Goal: Navigation & Orientation: Find specific page/section

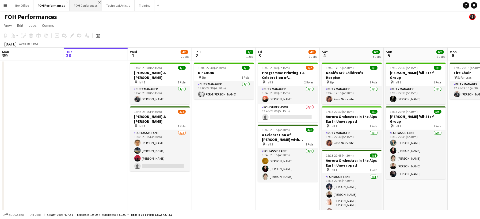
click at [99, 2] on app-icon "Close" at bounding box center [100, 2] width 2 height 2
click at [0, 0] on app-icon "Close" at bounding box center [0, 0] width 0 height 0
click at [86, 2] on app-icon "Close" at bounding box center [87, 2] width 2 height 2
click at [23, 1] on button "Box Office Close" at bounding box center [22, 5] width 22 height 10
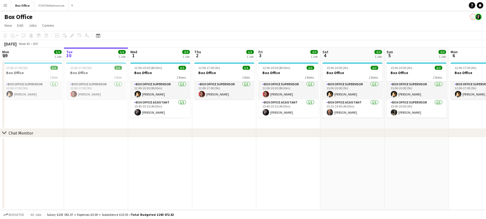
scroll to position [0, 148]
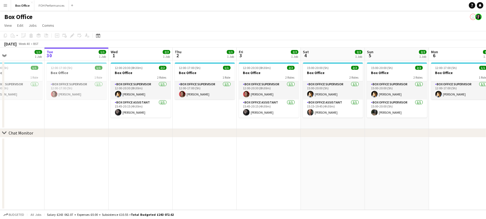
drag, startPoint x: 408, startPoint y: 131, endPoint x: -26, endPoint y: 137, distance: 433.9
click at [0, 137] on html "Menu Boards Boards Boards All jobs Status Workforce Workforce My Workforce Recr…" at bounding box center [243, 109] width 486 height 219
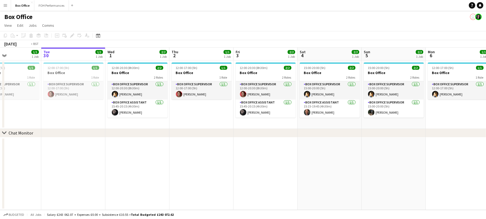
scroll to position [0, 200]
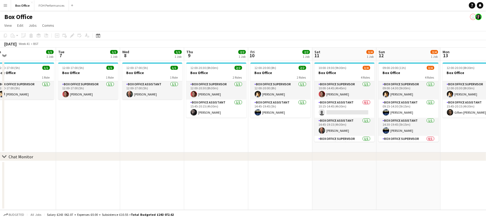
drag, startPoint x: 430, startPoint y: 114, endPoint x: -106, endPoint y: 97, distance: 535.9
click at [0, 97] on html "Menu Boards Boards Boards All jobs Status Workforce Workforce My Workforce Recr…" at bounding box center [243, 109] width 486 height 219
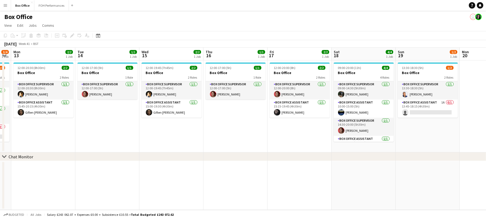
scroll to position [0, 204]
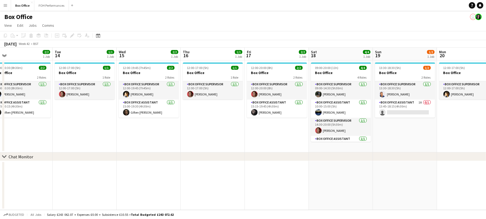
drag, startPoint x: 467, startPoint y: 132, endPoint x: -58, endPoint y: 107, distance: 524.9
click at [0, 107] on html "Menu Boards Boards Boards All jobs Status Workforce Workforce My Workforce Recr…" at bounding box center [243, 109] width 486 height 219
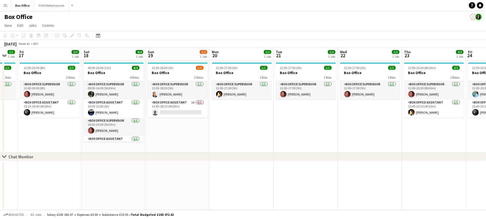
drag, startPoint x: 428, startPoint y: 128, endPoint x: 212, endPoint y: 111, distance: 216.5
click at [212, 111] on app-calendar-viewport "Mon 13 2/2 1 Job Tue 14 1/1 1 Job Wed 15 2/2 1 Job Thu 16 1/1 1 Job Fri 17 2/2 …" at bounding box center [243, 129] width 486 height 163
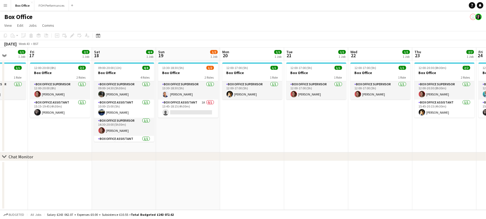
scroll to position [0, 163]
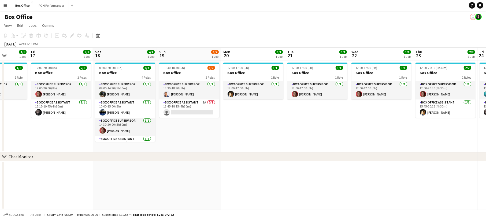
drag, startPoint x: 345, startPoint y: 129, endPoint x: 357, endPoint y: 103, distance: 27.8
click at [357, 103] on app-calendar-viewport "Tue 14 1/1 1 Job Wed 15 2/2 1 Job Thu 16 1/1 1 Job Fri 17 2/2 1 Job Sat 18 4/4 …" at bounding box center [243, 129] width 486 height 163
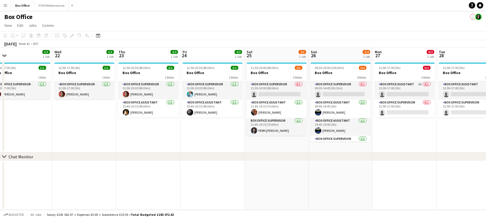
scroll to position [0, 238]
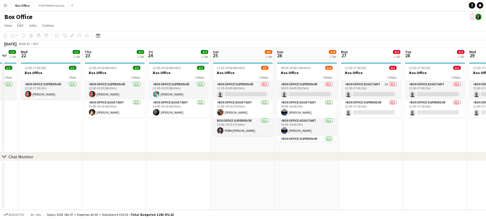
drag, startPoint x: 331, startPoint y: 122, endPoint x: -44, endPoint y: 110, distance: 375.4
click at [0, 110] on html "Menu Boards Boards Boards All jobs Status Workforce Workforce My Workforce Recr…" at bounding box center [243, 109] width 486 height 219
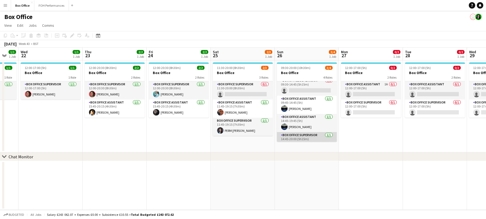
scroll to position [0, 0]
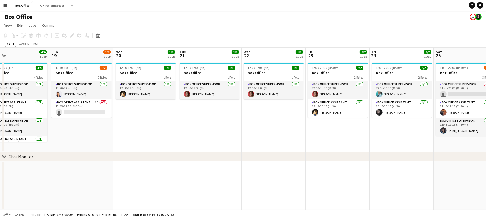
drag, startPoint x: 114, startPoint y: 127, endPoint x: 336, endPoint y: 137, distance: 223.1
click at [336, 137] on app-calendar-viewport "Thu 16 1/1 1 Job Fri 17 2/2 1 Job Sat 18 4/4 1 Job Sun 19 1/2 1 Job Mon 20 1/1 …" at bounding box center [243, 129] width 486 height 163
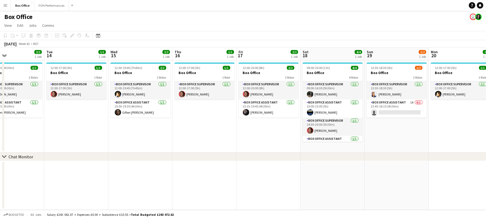
drag, startPoint x: 93, startPoint y: 127, endPoint x: 413, endPoint y: 132, distance: 320.1
click at [413, 132] on app-calendar-viewport "Sat 11 3/4 1 Job Sun 12 3/4 1 Job Mon 13 2/2 1 Job Tue 14 1/1 1 Job Wed 15 2/2 …" at bounding box center [243, 129] width 486 height 163
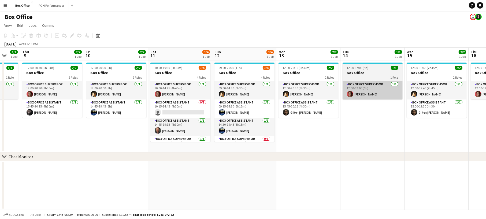
scroll to position [0, 164]
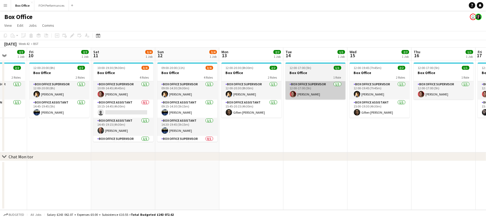
drag, startPoint x: 113, startPoint y: 128, endPoint x: 345, endPoint y: 96, distance: 234.2
click at [348, 94] on app-calendar-viewport "Tue 7 1/1 1 Job Wed 8 1/1 1 Job Thu 9 2/2 1 Job Fri 10 2/2 1 Job Sat 11 3/4 1 J…" at bounding box center [243, 129] width 486 height 163
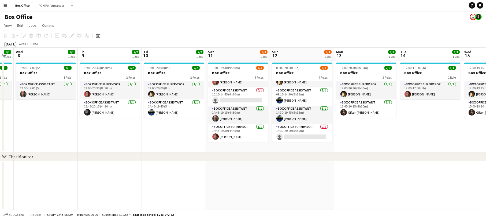
scroll to position [0, 107]
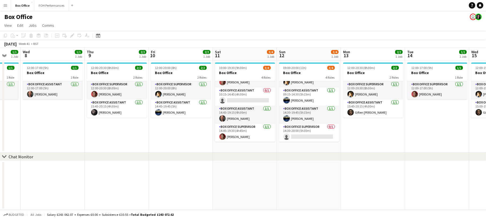
drag, startPoint x: 67, startPoint y: 130, endPoint x: 188, endPoint y: 131, distance: 120.8
click at [188, 131] on app-calendar-viewport "Mon 6 1/1 1 Job Tue 7 1/1 1 Job Wed 8 1/1 1 Job Thu 9 2/2 1 Job Fri 10 2/2 1 Jo…" at bounding box center [243, 129] width 486 height 163
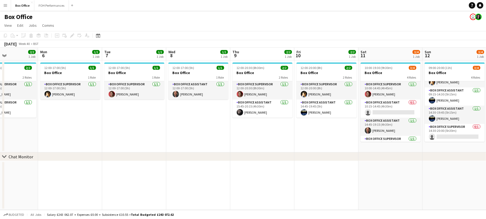
scroll to position [0, 147]
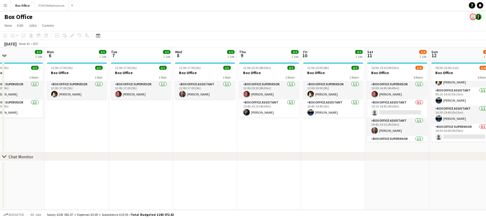
drag, startPoint x: 148, startPoint y: 118, endPoint x: 193, endPoint y: 118, distance: 44.5
click at [193, 118] on app-calendar-viewport "Fri 3 2/2 1 Job Sat 4 2/2 1 Job Sun 5 2/2 1 Job Mon 6 1/1 1 Job Tue 7 1/1 1 Job…" at bounding box center [243, 129] width 486 height 163
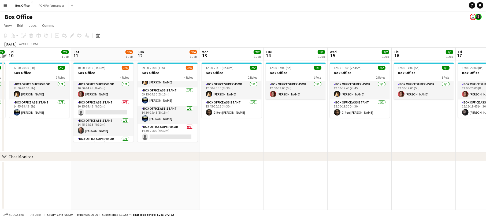
scroll to position [0, 185]
drag, startPoint x: 326, startPoint y: 128, endPoint x: -298, endPoint y: 157, distance: 624.1
click at [0, 157] on html "Menu Boards Boards Boards All jobs Status Workforce Workforce My Workforce Recr…" at bounding box center [243, 109] width 486 height 219
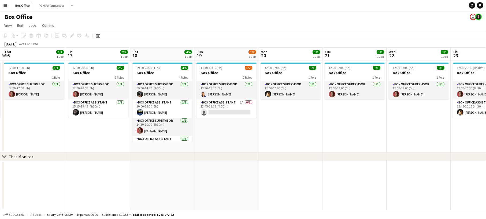
drag, startPoint x: 390, startPoint y: 138, endPoint x: -91, endPoint y: 61, distance: 487.6
click at [0, 61] on html "Menu Boards Boards Boards All jobs Status Workforce Workforce My Workforce Recr…" at bounding box center [243, 109] width 486 height 219
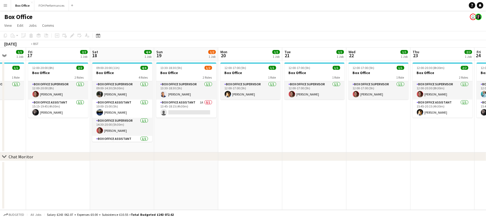
scroll to position [0, 193]
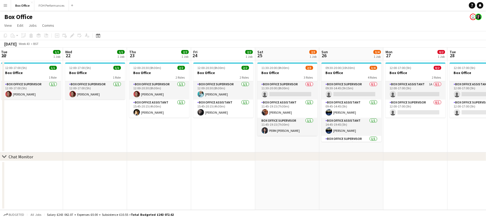
drag, startPoint x: 379, startPoint y: 116, endPoint x: 56, endPoint y: 95, distance: 324.0
click at [56, 95] on app-calendar-viewport "Sat 18 4/4 1 Job Sun 19 1/2 1 Job Mon 20 1/1 1 Job Tue 21 1/1 1 Job Wed 22 1/1 …" at bounding box center [243, 129] width 486 height 163
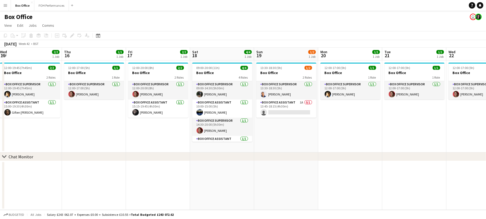
scroll to position [0, 121]
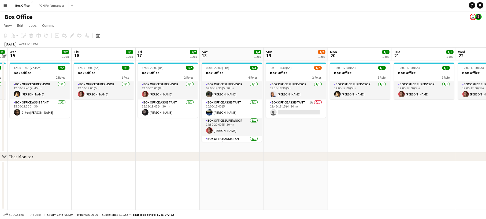
drag, startPoint x: 289, startPoint y: 121, endPoint x: 453, endPoint y: 73, distance: 170.9
click at [453, 73] on app-calendar-viewport "Mon 13 2/2 1 Job Tue 14 1/1 1 Job Wed 15 2/2 1 Job Thu 16 1/1 1 Job Fri 17 2/2 …" at bounding box center [243, 129] width 486 height 163
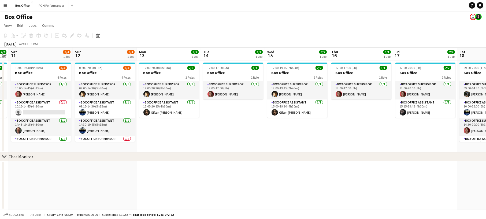
drag, startPoint x: 156, startPoint y: 124, endPoint x: 375, endPoint y: 121, distance: 219.3
click at [375, 121] on app-calendar-viewport "Thu 9 2/2 1 Job Fri 10 2/2 1 Job Sat 11 3/4 1 Job Sun 12 3/4 1 Job Mon 13 2/2 1…" at bounding box center [243, 129] width 486 height 163
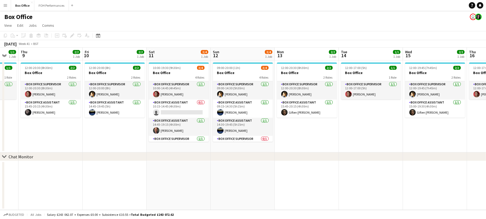
drag, startPoint x: 195, startPoint y: 128, endPoint x: 332, endPoint y: 128, distance: 137.6
click at [332, 128] on app-calendar-viewport "Tue 7 1/1 1 Job Wed 8 1/1 1 Job Thu 9 2/2 1 Job Fri 10 2/2 1 Job Sat 11 3/4 1 J…" at bounding box center [243, 129] width 486 height 163
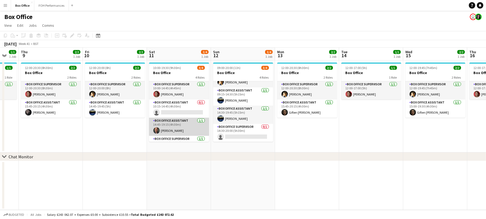
scroll to position [12, 0]
